Goal: Find specific page/section: Find specific page/section

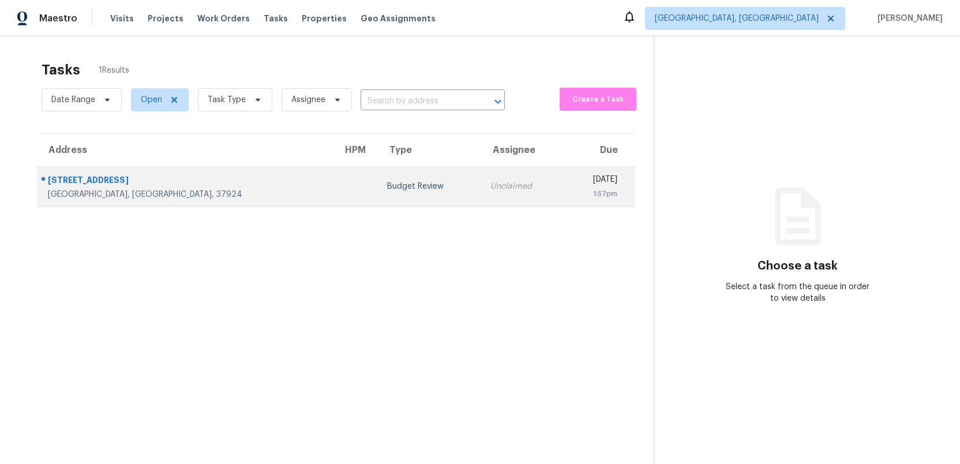
click at [490, 181] on div "Unclaimed" at bounding box center [522, 187] width 65 height 12
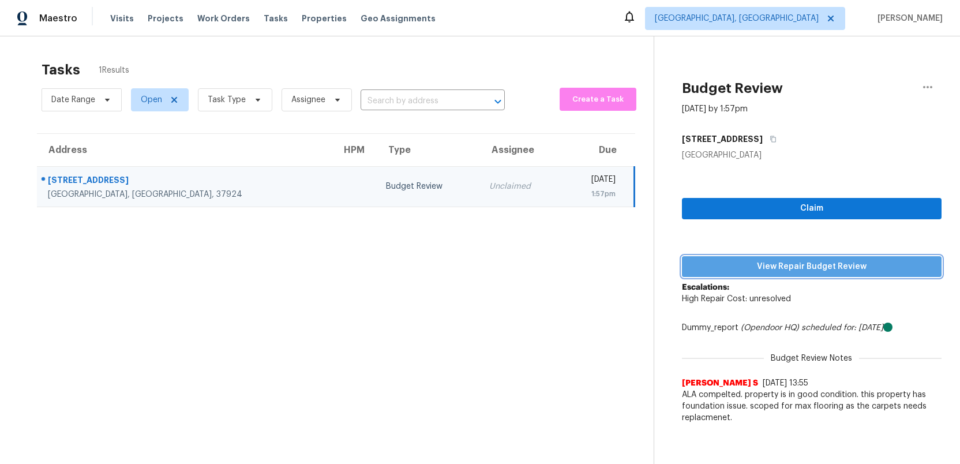
click at [762, 268] on span "View Repair Budget Review" at bounding box center [811, 267] width 241 height 14
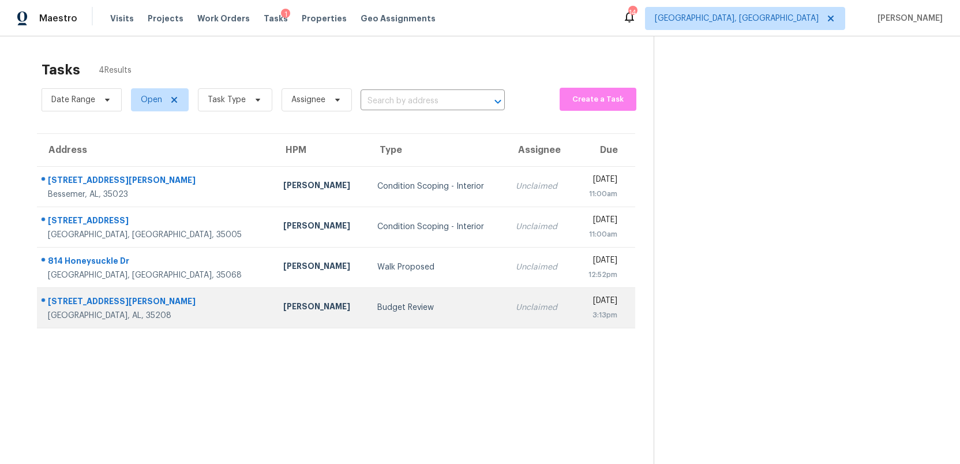
click at [368, 298] on td "Budget Review" at bounding box center [437, 307] width 138 height 40
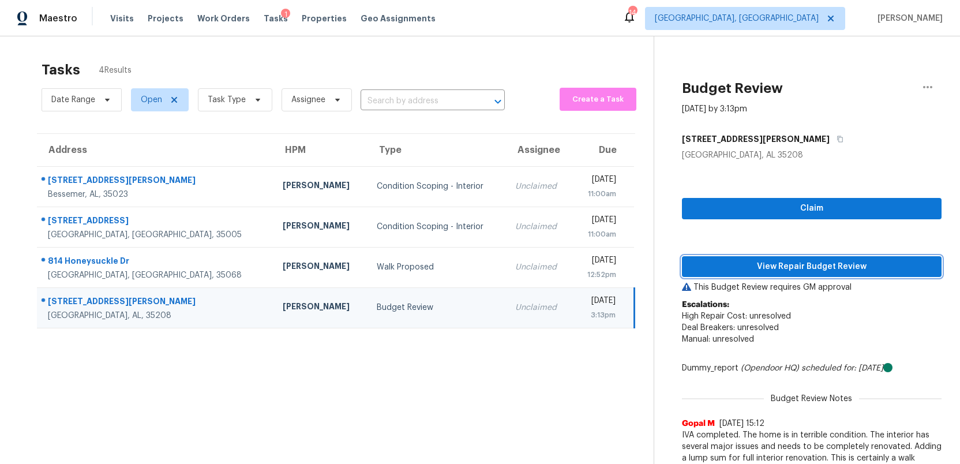
click at [785, 270] on span "View Repair Budget Review" at bounding box center [811, 267] width 241 height 14
